Goal: Information Seeking & Learning: Understand process/instructions

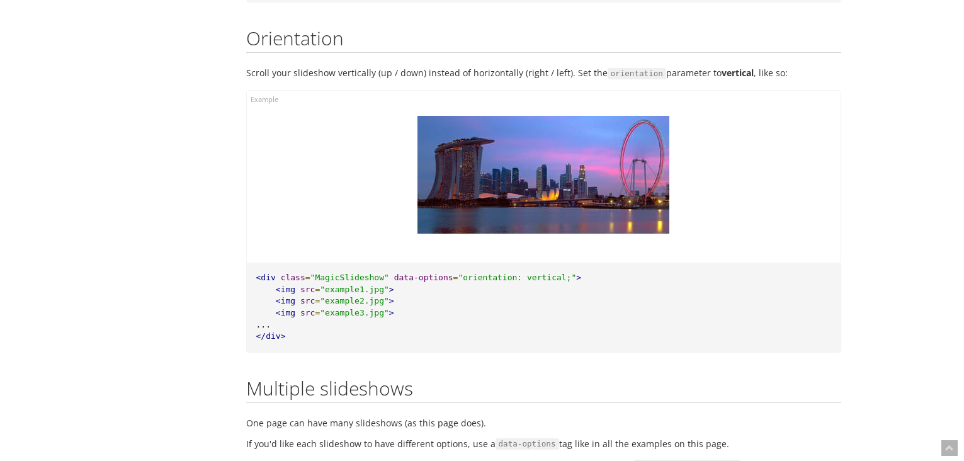
scroll to position [13607, 0]
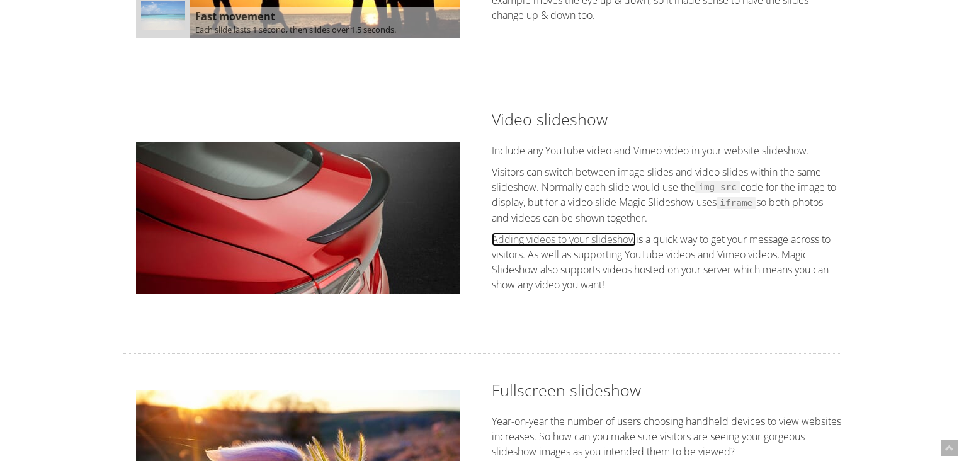
scroll to position [1322, 0]
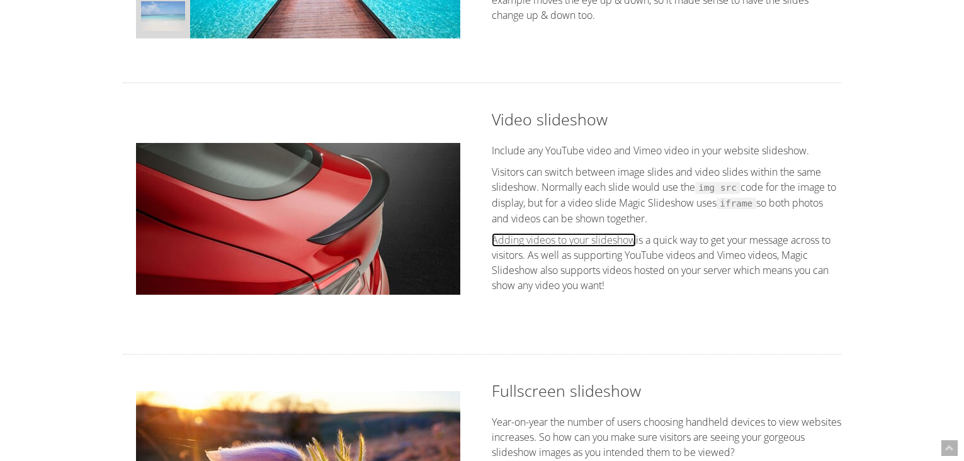
click at [564, 237] on link "Adding videos to your slideshow" at bounding box center [564, 240] width 144 height 14
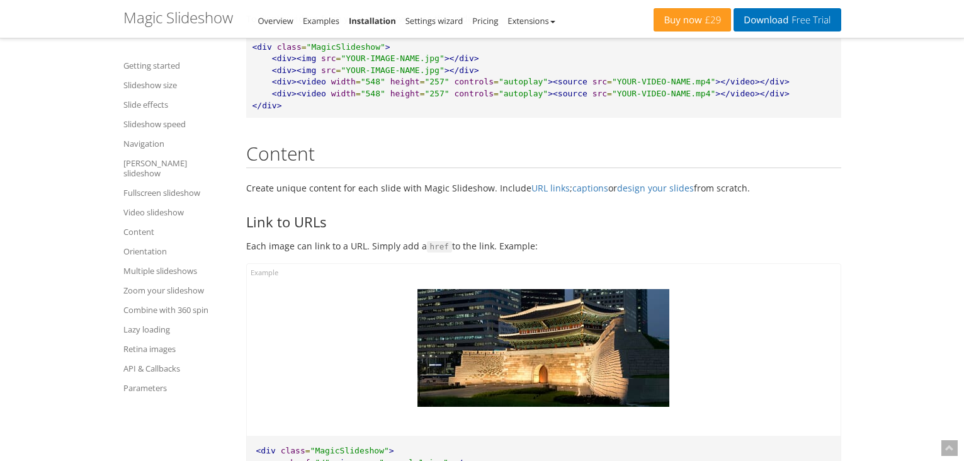
scroll to position [11899, 0]
